Goal: Information Seeking & Learning: Learn about a topic

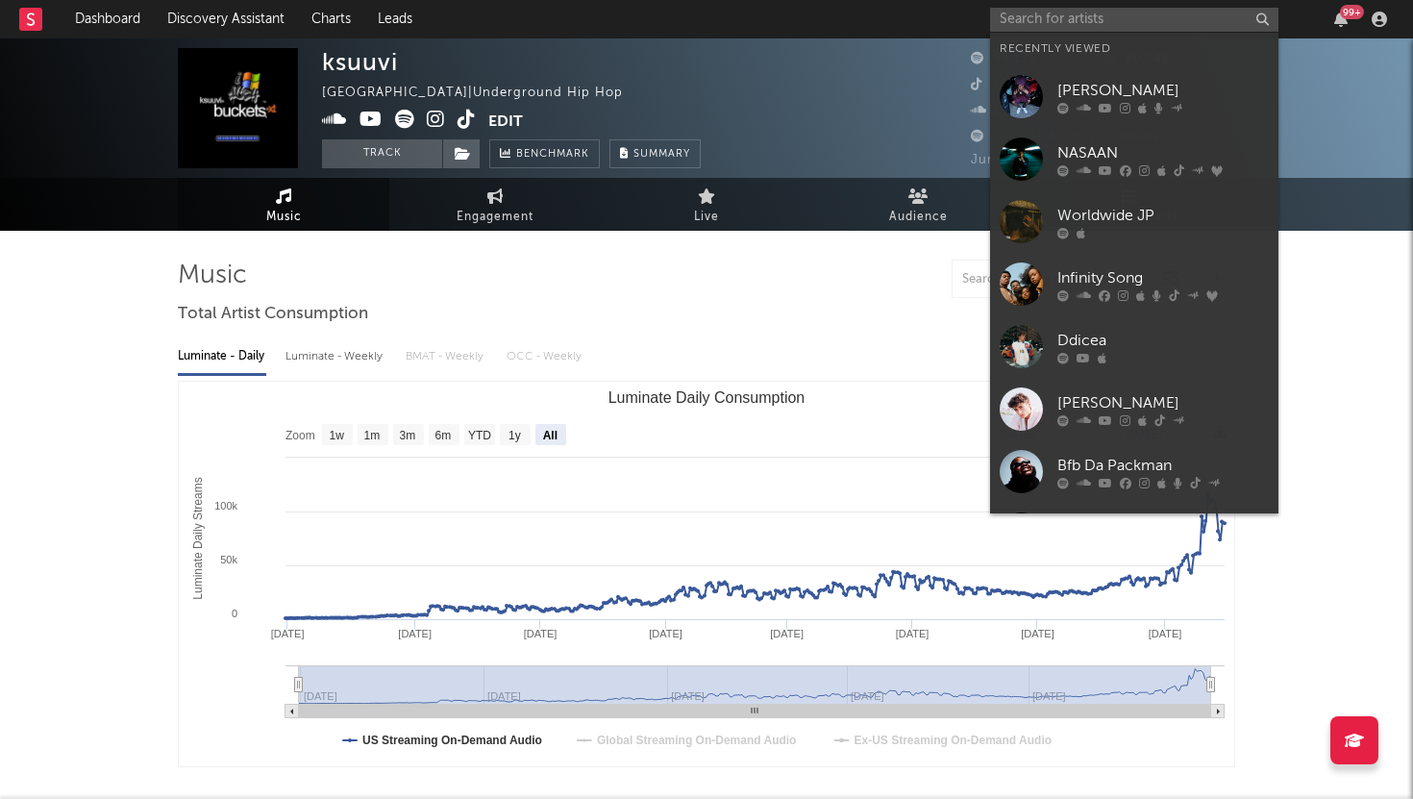
select select "All"
click at [1051, 16] on input "text" at bounding box center [1134, 20] width 288 height 24
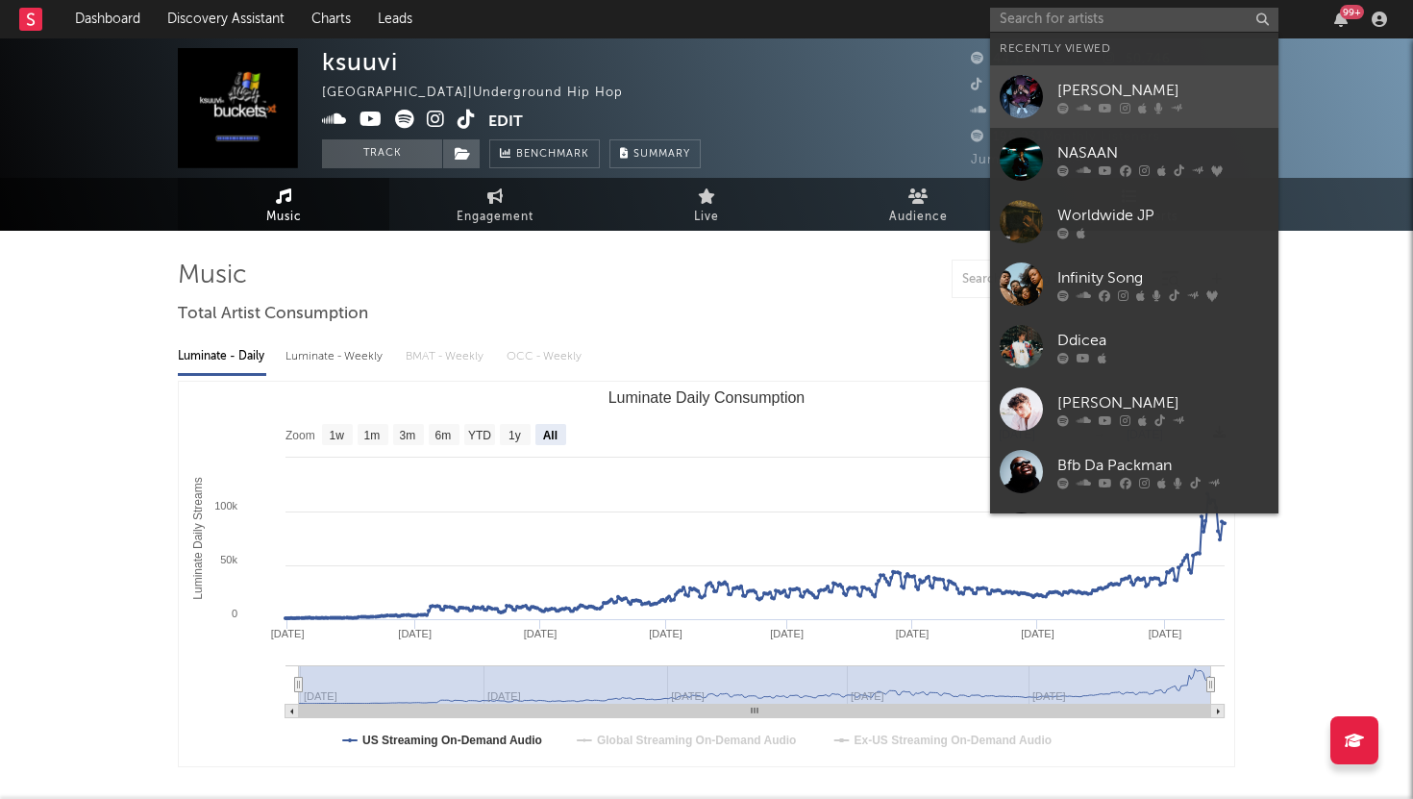
click at [1042, 95] on div at bounding box center [1021, 96] width 43 height 43
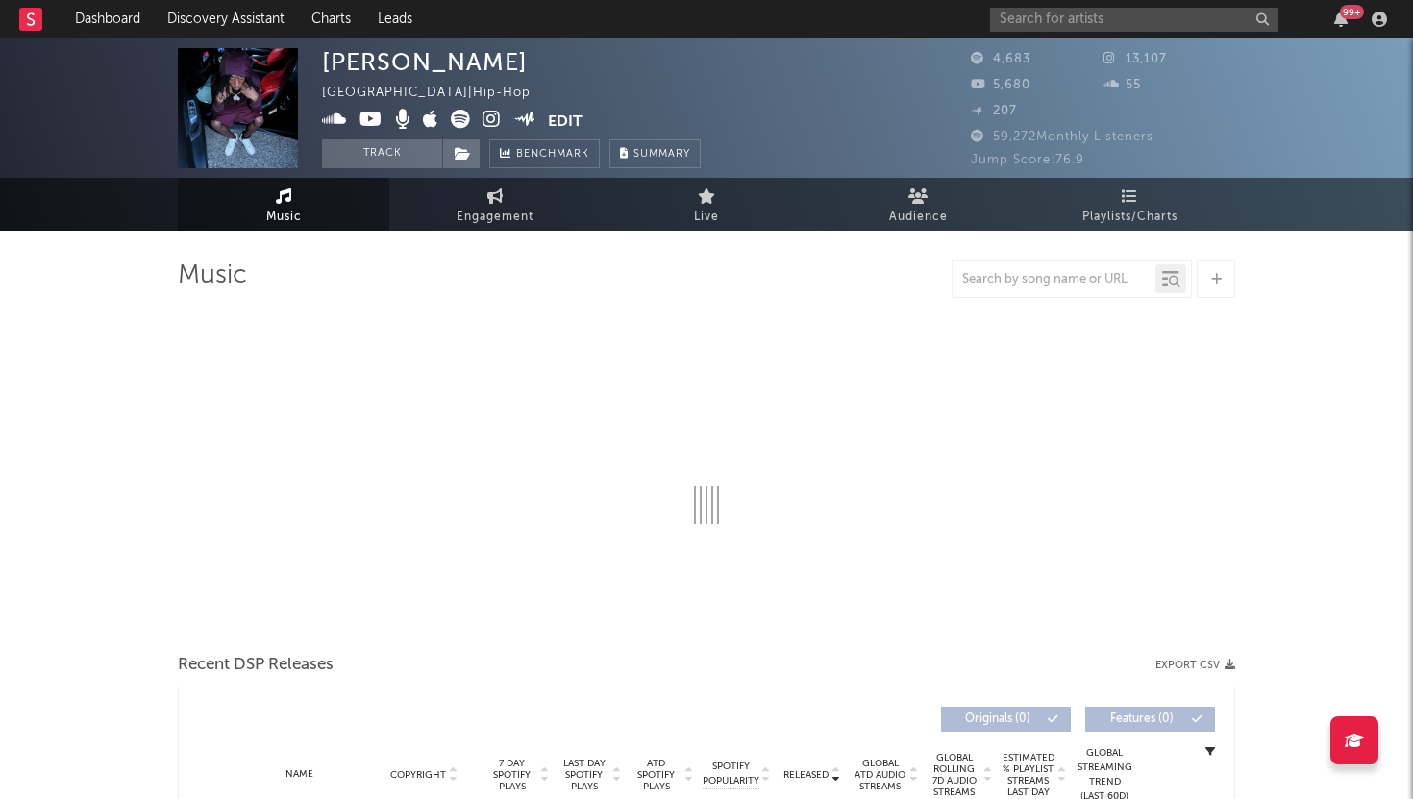
select select "6m"
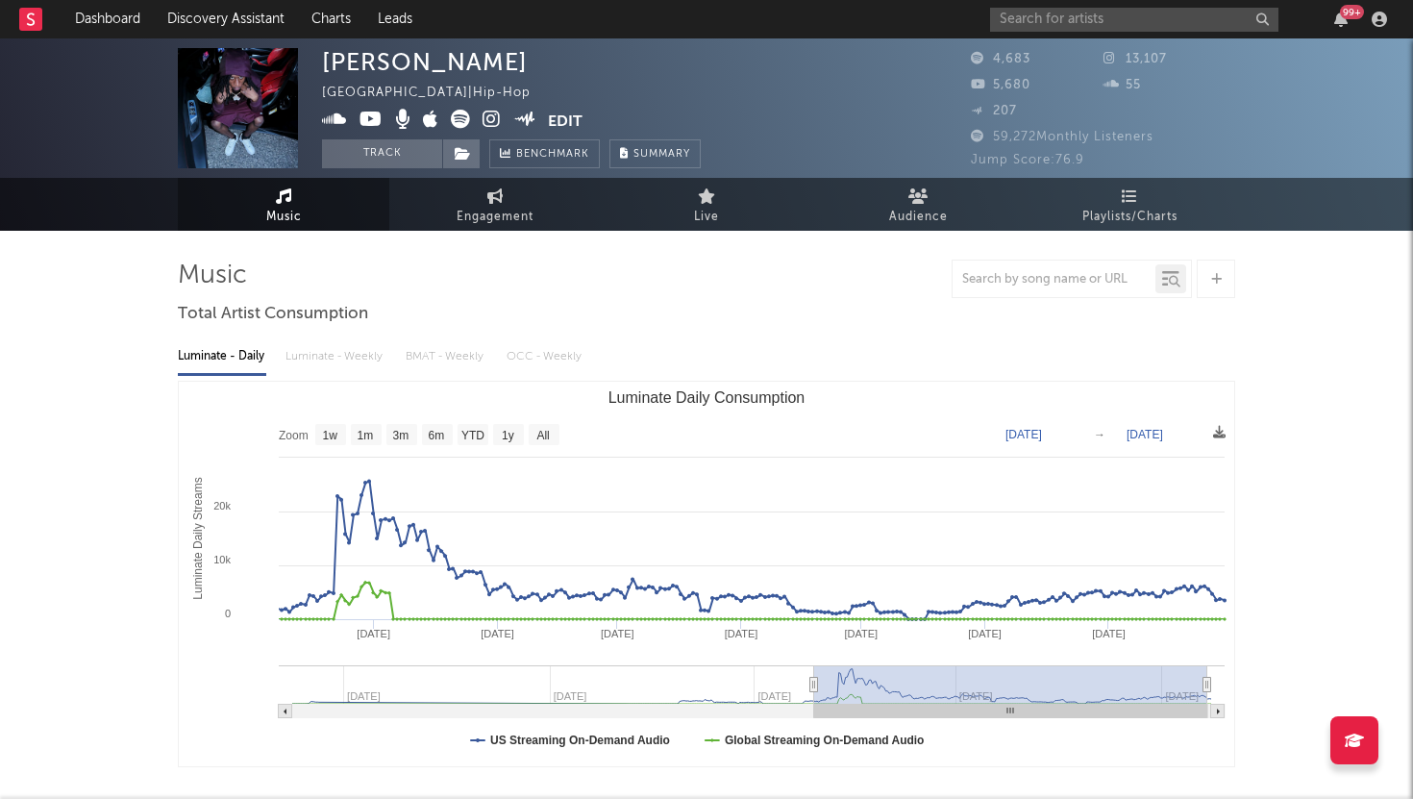
type input "[DATE]"
drag, startPoint x: 902, startPoint y: 678, endPoint x: 811, endPoint y: 703, distance: 94.7
click at [812, 704] on icon "Created with Highcharts 10.3.3 Luminate Daily Streams Luminate Daily Consumptio…" at bounding box center [706, 574] width 1055 height 384
